Goal: Task Accomplishment & Management: Complete application form

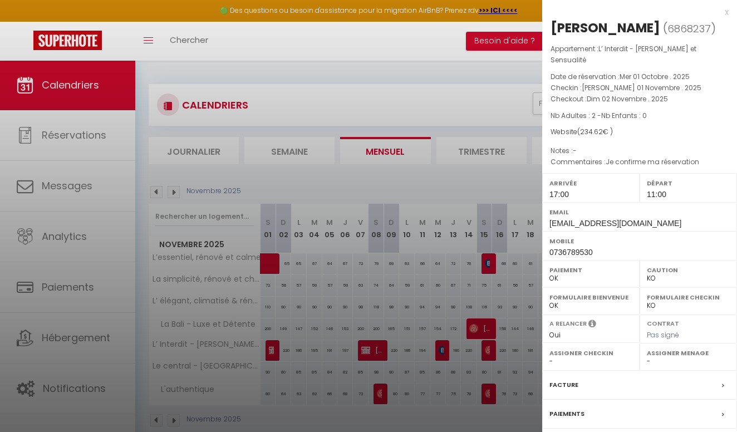
select select "KO"
select select "0"
click at [378, 78] on div at bounding box center [368, 216] width 737 height 432
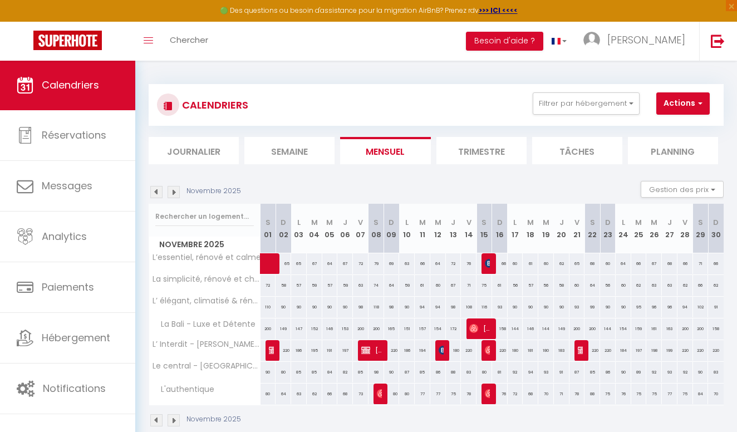
click at [159, 194] on img at bounding box center [156, 192] width 12 height 12
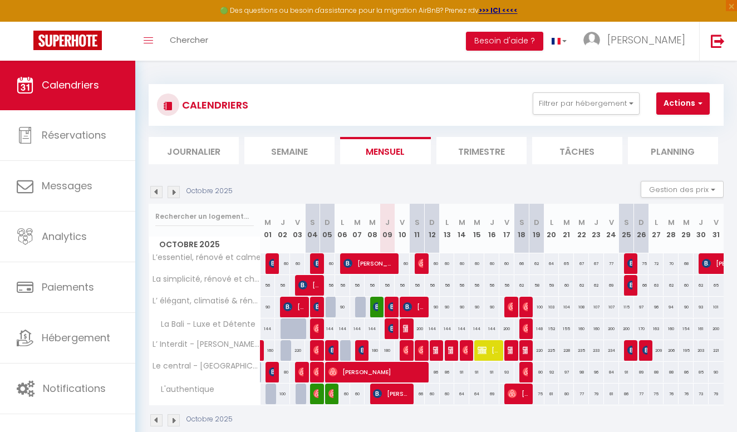
click at [312, 194] on div "Octobre 2025 Gestion des prix Nb Nuits minimum Règles Disponibilité" at bounding box center [436, 192] width 575 height 23
click at [39, 90] on link "Calendriers" at bounding box center [67, 85] width 135 height 50
click at [451, 354] on span "[PERSON_NAME]" at bounding box center [450, 349] width 5 height 21
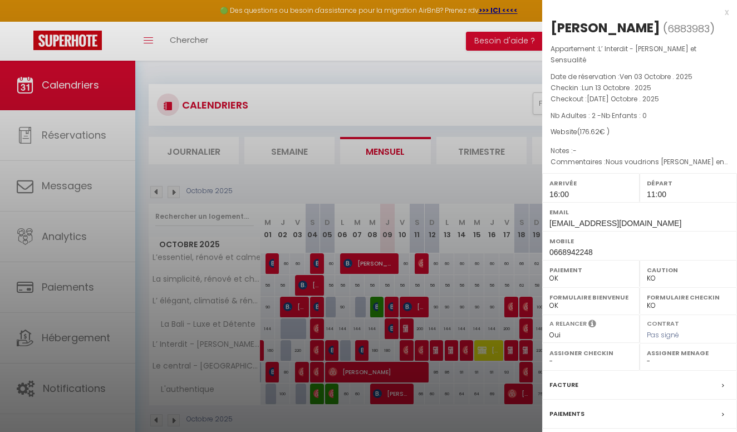
click at [727, 13] on div "x" at bounding box center [635, 12] width 186 height 13
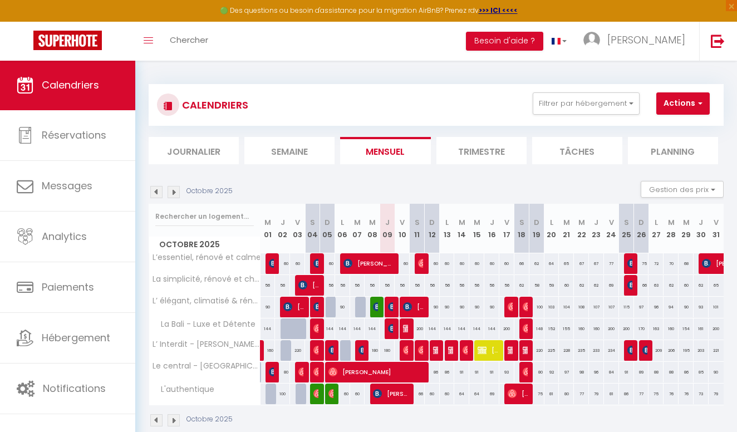
click at [170, 194] on img at bounding box center [173, 192] width 12 height 12
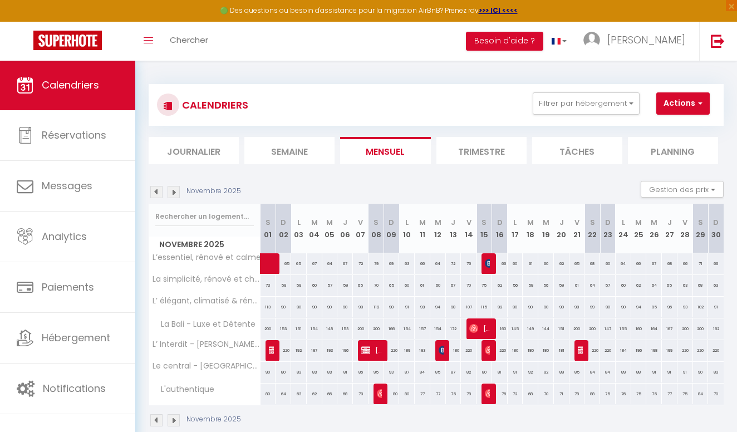
click at [272, 351] on img at bounding box center [273, 349] width 9 height 9
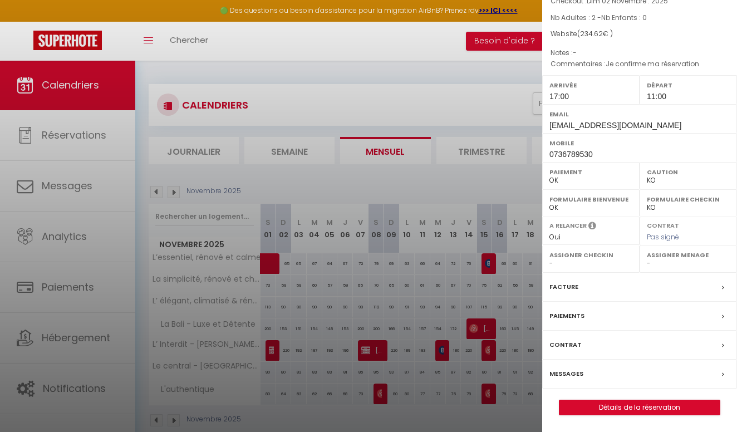
scroll to position [101, 0]
click at [631, 406] on link "Détails de la réservation" at bounding box center [639, 407] width 160 height 14
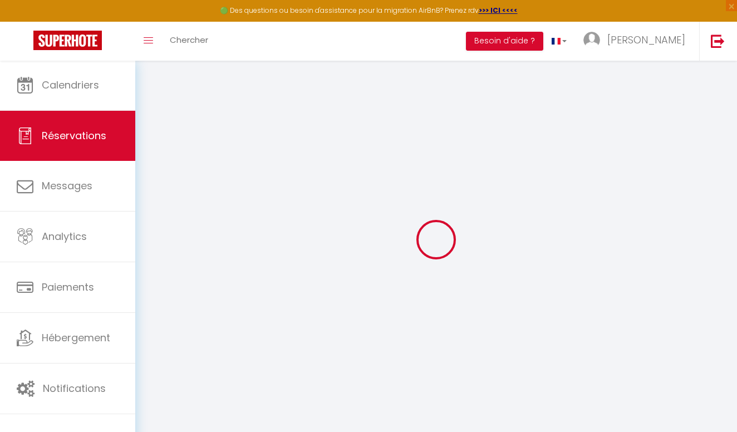
type input "[PERSON_NAME]"
type input "COMBEAU"
type input "[EMAIL_ADDRESS][DOMAIN_NAME]"
type input "0736789530"
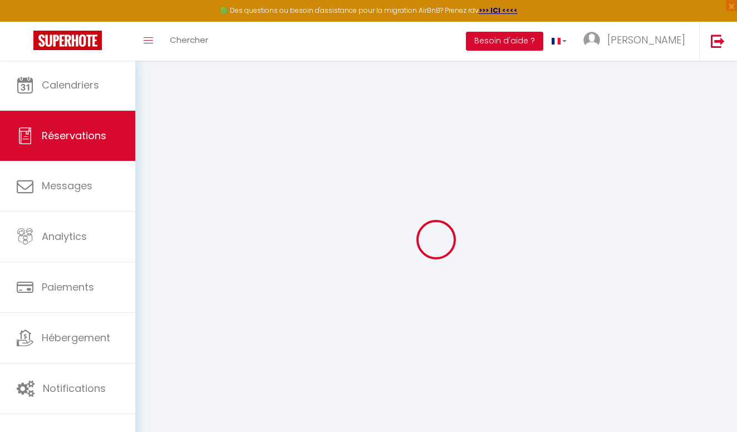
type input "0736789530"
type input "77000"
type input "[STREET_ADDRESS]"
type input "Vaux le pénil"
select select "FR"
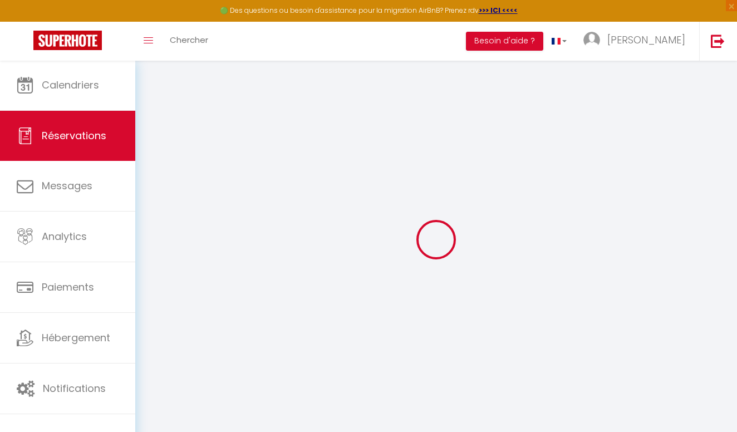
select select "72604"
select select "1"
type input "[PERSON_NAME] 01 Novembre 2025"
select select
type input "Dim 02 Novembre 2025"
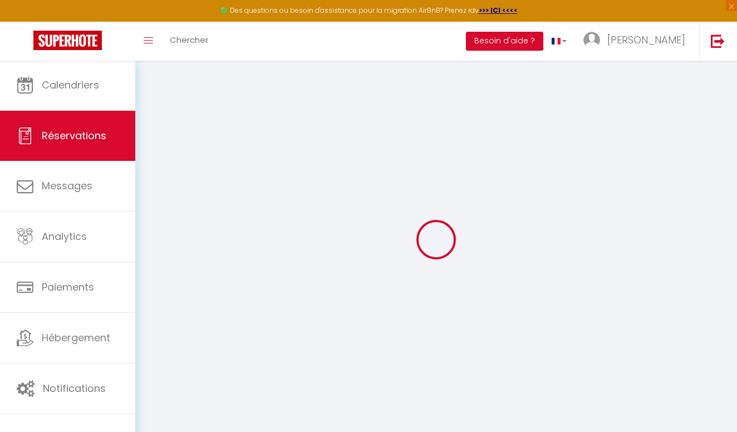
select select
type input "2"
select select "12"
select select
type input "220"
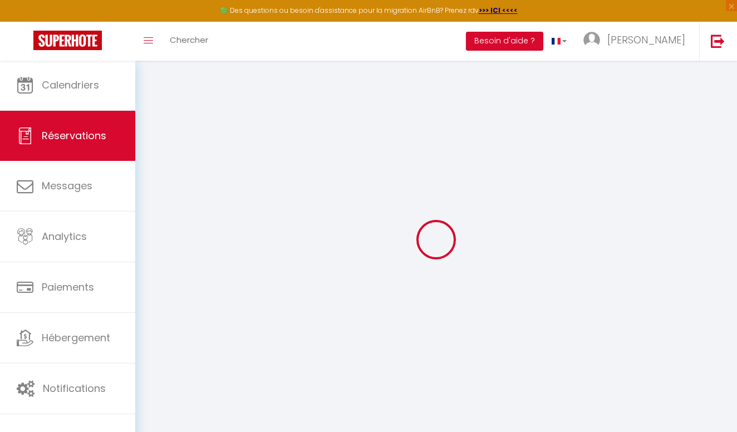
checkbox input "false"
type input "0"
select select "69"
type input "40"
type input "0"
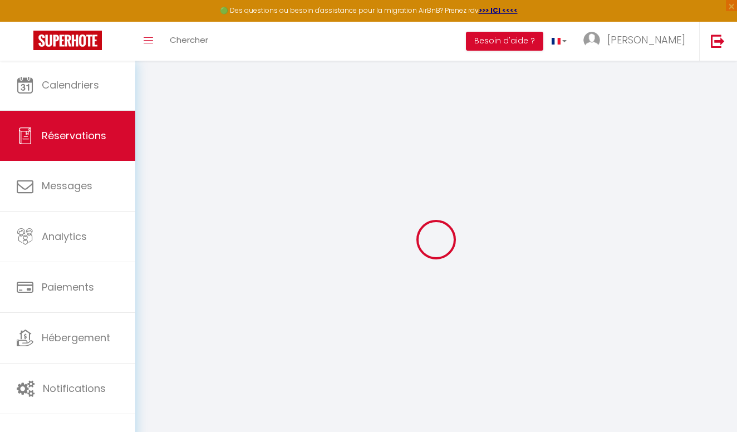
type input "0"
select select
select select "14"
checkbox input "false"
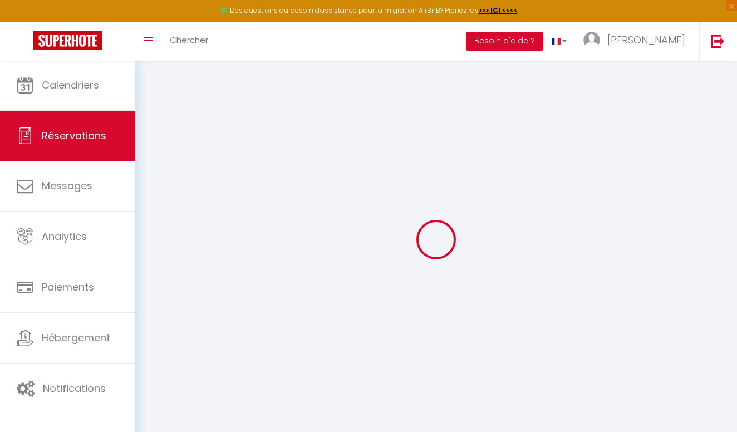
select select
checkbox input "false"
select select
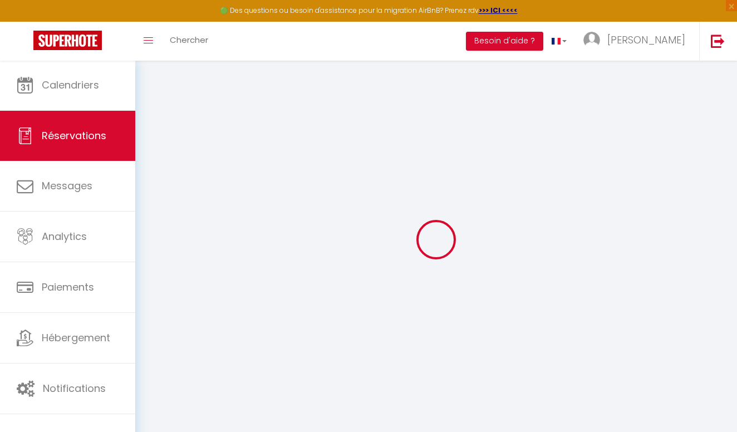
checkbox input "false"
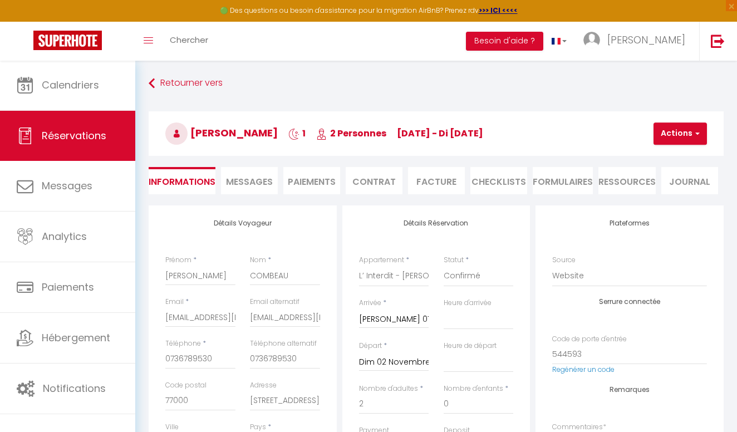
select select
checkbox input "false"
type textarea "Je confirme ma réservation"
type input "14.62"
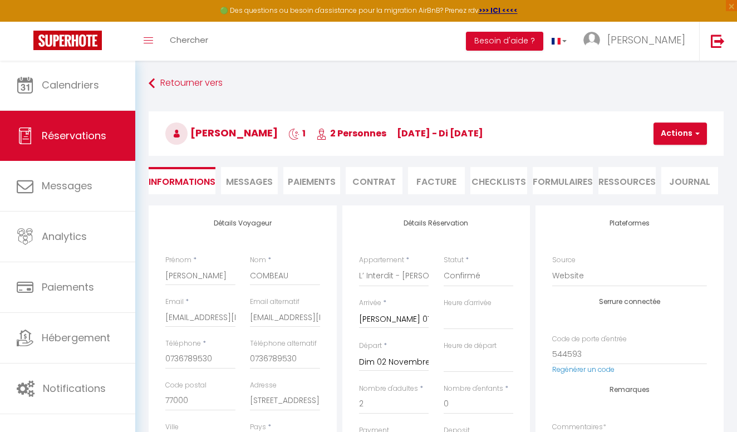
select select
checkbox input "false"
select select "17:00"
select select "11:00"
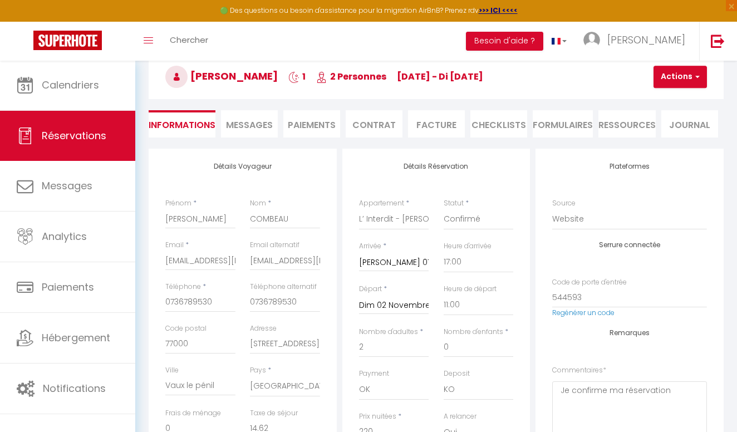
scroll to position [58, 0]
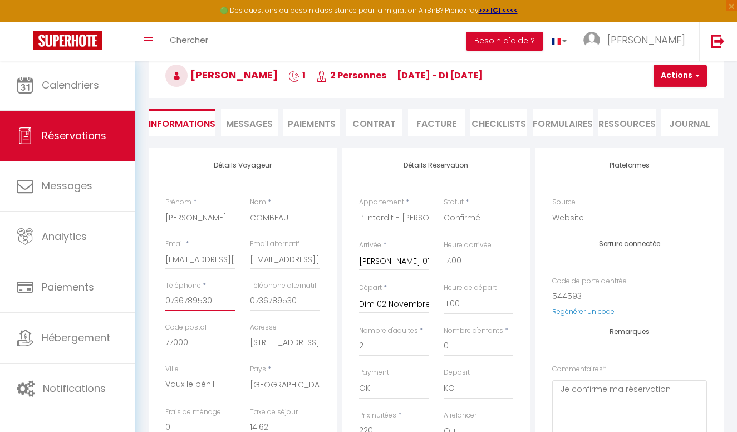
type input "036789530"
checkbox input "false"
type input "0636789530"
checkbox input "false"
type input "0636789530"
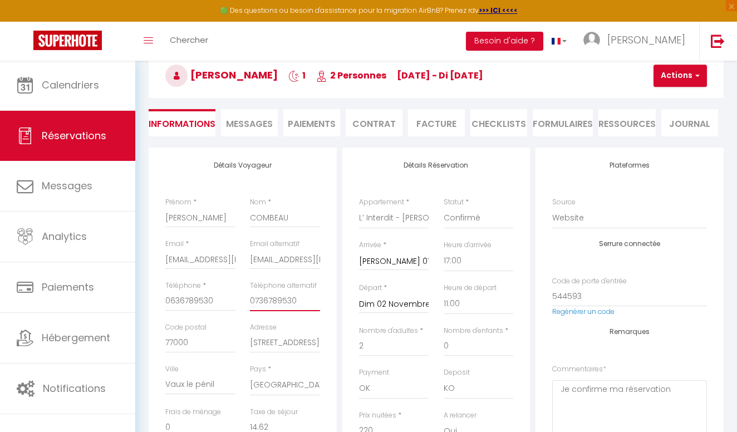
type input "036789530"
checkbox input "false"
type input "0636789530"
checkbox input "false"
type input "0636789530"
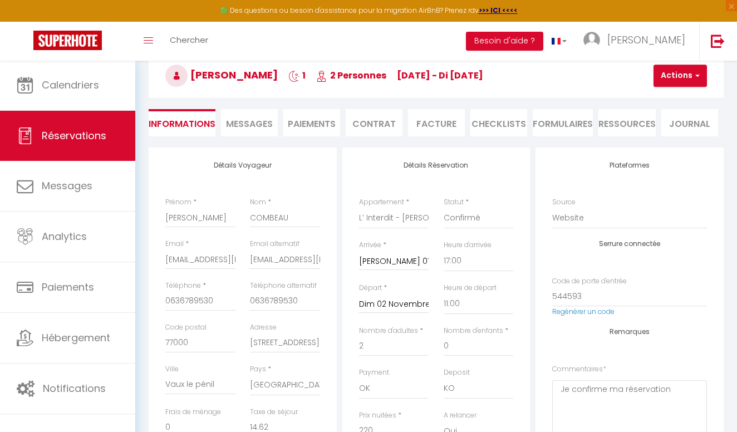
click at [693, 78] on span "button" at bounding box center [695, 76] width 7 height 10
click at [689, 96] on link "Enregistrer" at bounding box center [689, 100] width 88 height 14
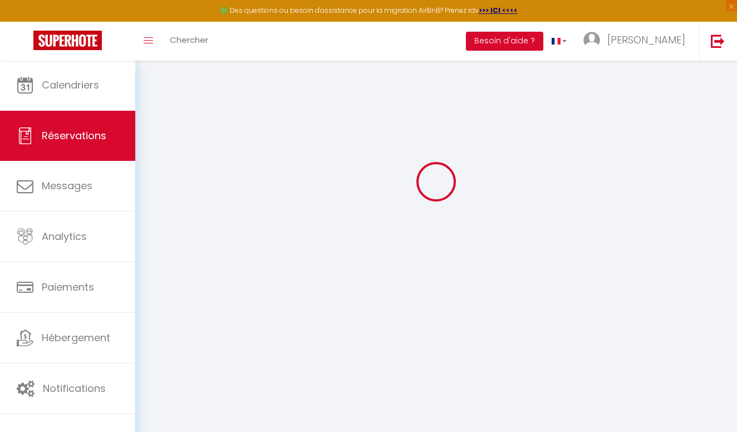
select select "not_cancelled"
